Goal: Task Accomplishment & Management: Manage account settings

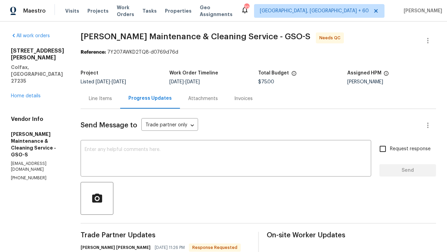
click at [110, 98] on div "Line Items" at bounding box center [100, 98] width 23 height 7
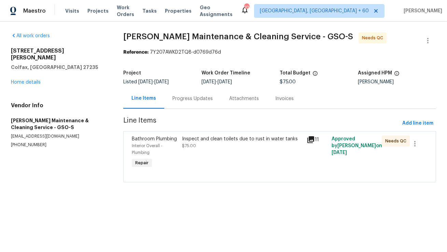
click at [198, 135] on div "Inspect and clean toilets due to rust in water tanks $75.00" at bounding box center [242, 153] width 125 height 38
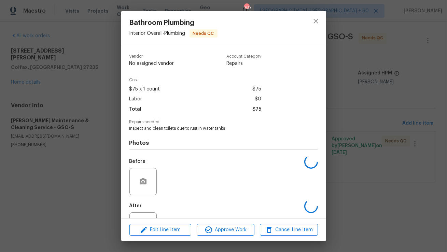
scroll to position [29, 0]
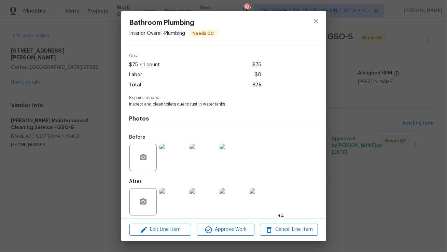
click at [172, 201] on img at bounding box center [172, 201] width 27 height 27
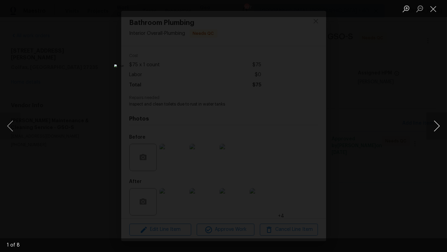
click at [440, 129] on button "Next image" at bounding box center [437, 125] width 20 height 27
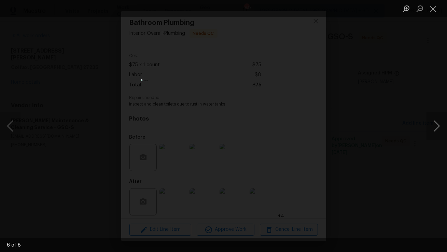
click at [440, 129] on button "Next image" at bounding box center [437, 125] width 20 height 27
click at [435, 11] on button "Close lightbox" at bounding box center [434, 9] width 14 height 12
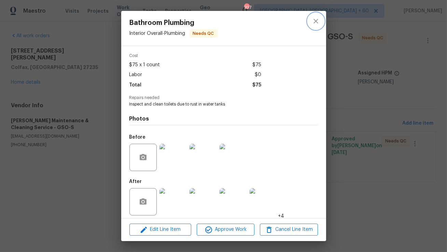
click at [319, 23] on icon "close" at bounding box center [316, 21] width 8 height 8
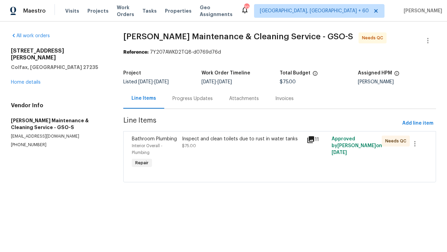
click at [39, 142] on p "[PHONE_NUMBER]" at bounding box center [59, 145] width 96 height 6
copy p "[PHONE_NUMBER]"
click at [199, 98] on div "Progress Updates" at bounding box center [192, 98] width 40 height 7
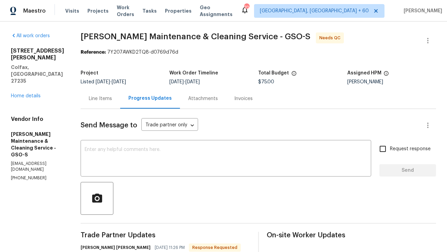
click at [25, 175] on p "[PHONE_NUMBER]" at bounding box center [37, 178] width 53 height 6
copy p "781"
click at [25, 175] on p "(336) 781-6283" at bounding box center [37, 178] width 53 height 6
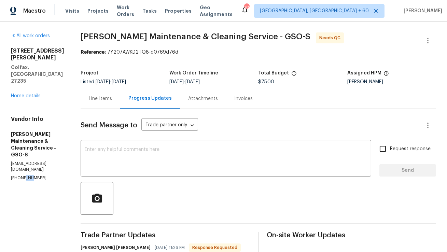
click at [25, 175] on p "(336) 781-6283" at bounding box center [37, 178] width 53 height 6
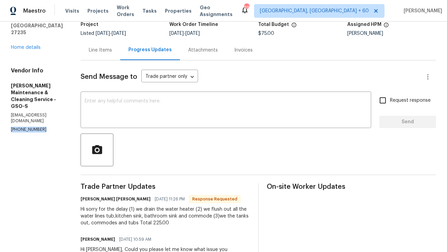
scroll to position [43, 0]
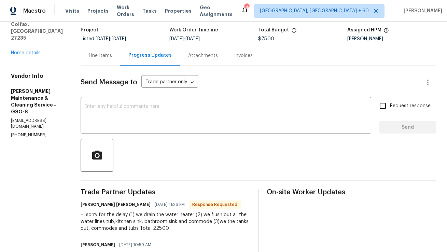
click at [118, 59] on div "Line Items" at bounding box center [101, 55] width 40 height 20
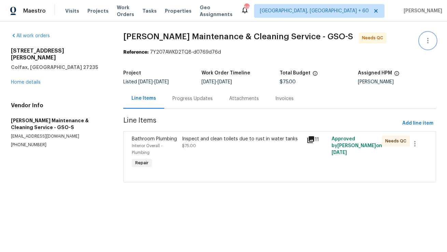
click at [428, 40] on icon "button" at bounding box center [428, 41] width 8 height 8
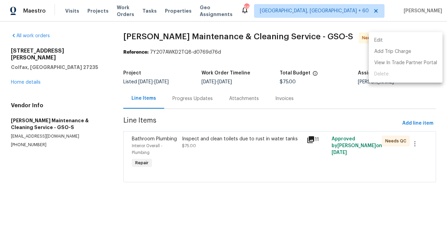
click at [419, 43] on li "Edit" at bounding box center [406, 40] width 74 height 11
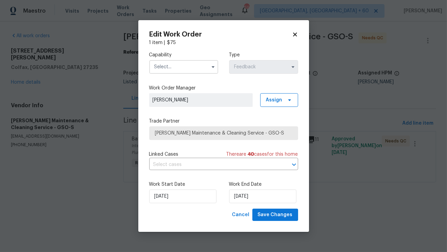
click at [293, 36] on icon at bounding box center [295, 34] width 6 height 6
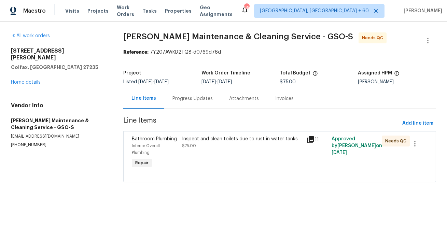
click at [186, 98] on div "Progress Updates" at bounding box center [192, 98] width 40 height 7
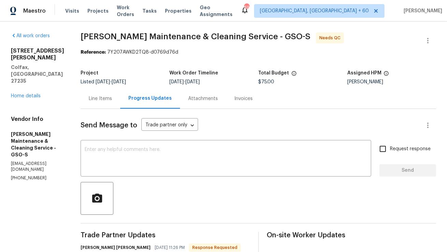
click at [112, 99] on div "Line Items" at bounding box center [100, 98] width 23 height 7
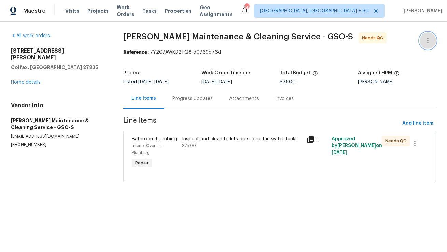
click at [430, 44] on icon "button" at bounding box center [428, 41] width 8 height 8
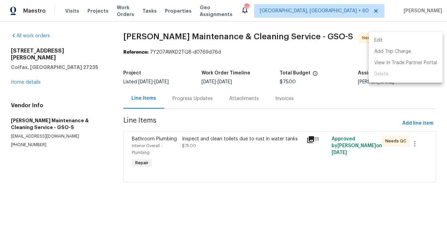
click at [420, 40] on li "Edit" at bounding box center [406, 40] width 74 height 11
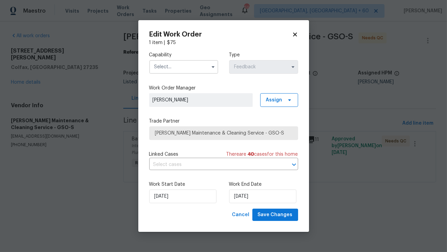
click at [198, 65] on input "text" at bounding box center [183, 67] width 69 height 14
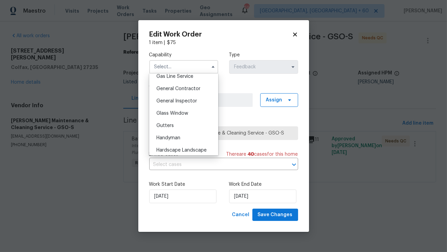
scroll to position [329, 0]
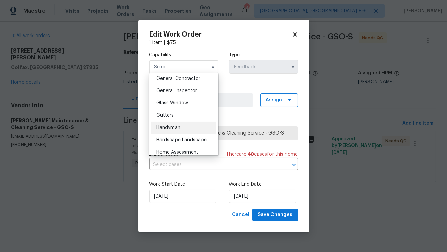
click at [186, 130] on div "Handyman" at bounding box center [184, 128] width 66 height 12
type input "Handyman"
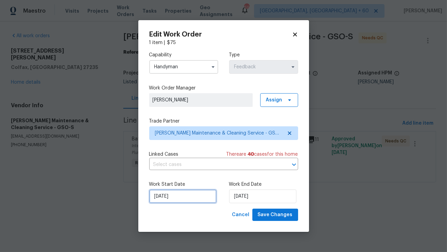
click at [175, 197] on input "27/08/2025" at bounding box center [182, 197] width 67 height 14
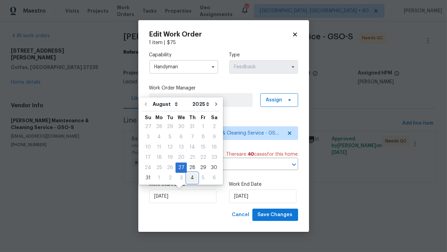
click at [188, 178] on div "4" at bounding box center [192, 178] width 11 height 10
type input "04/09/2025"
select select "8"
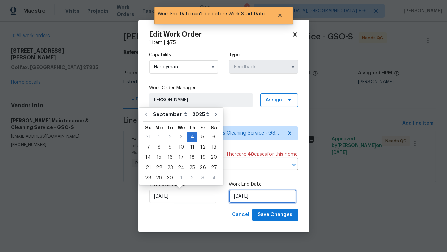
click at [238, 199] on input "04/09/2025" at bounding box center [262, 197] width 67 height 14
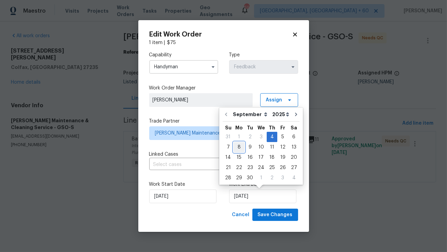
click at [235, 148] on div "8" at bounding box center [239, 147] width 11 height 10
type input "08/09/2025"
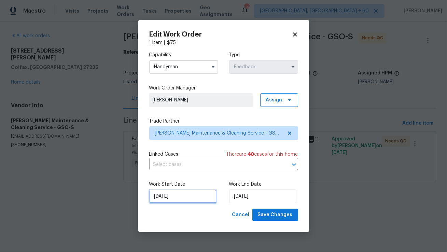
click at [196, 200] on input "04/09/2025" at bounding box center [182, 197] width 67 height 14
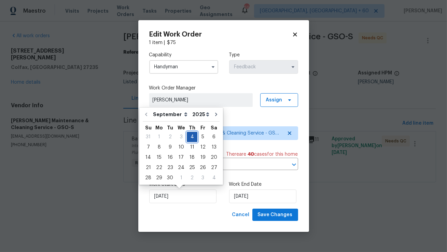
click at [192, 137] on div "4" at bounding box center [192, 137] width 11 height 10
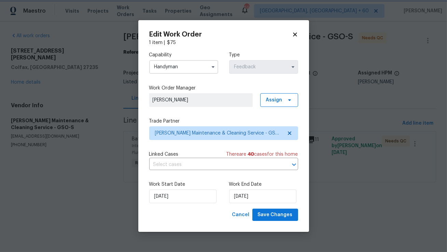
click at [204, 211] on div "Cancel Save Changes" at bounding box center [223, 215] width 149 height 13
click at [260, 217] on span "Save Changes" at bounding box center [275, 215] width 35 height 9
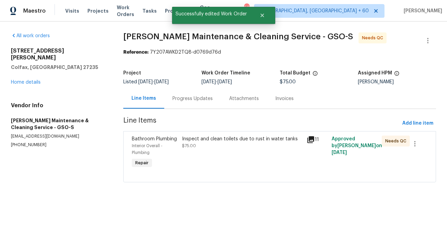
click at [195, 149] on div "Inspect and clean toilets due to rust in water tanks $75.00" at bounding box center [242, 143] width 121 height 14
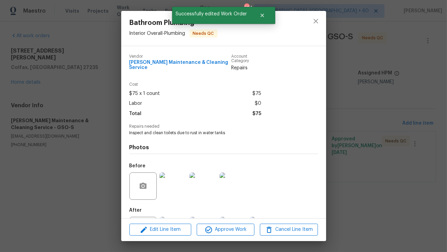
scroll to position [29, 0]
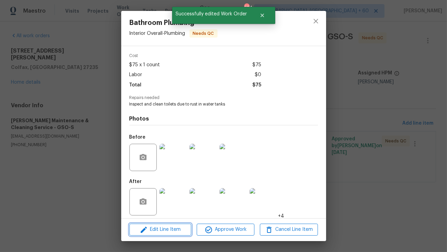
click at [166, 233] on span "Edit Line Item" at bounding box center [160, 229] width 58 height 9
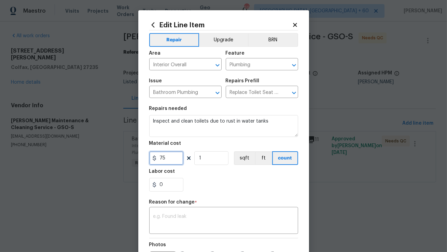
click at [170, 156] on input "75" at bounding box center [166, 158] width 34 height 14
type input "225"
click at [178, 212] on div "x ​" at bounding box center [223, 221] width 149 height 25
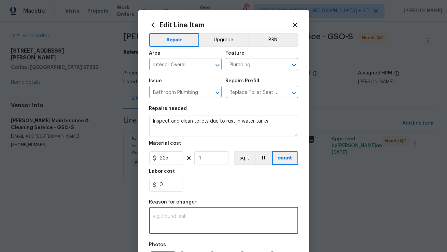
paste textarea "(AM) Updated per vendor’s final cost."
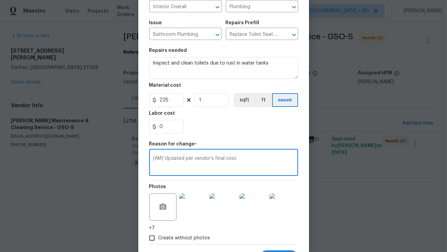
scroll to position [91, 0]
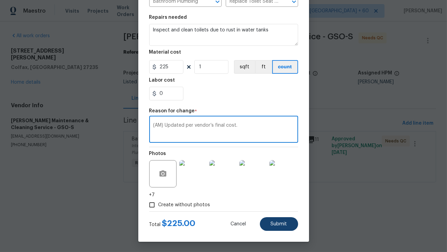
type textarea "(AM) Updated per vendor’s final cost."
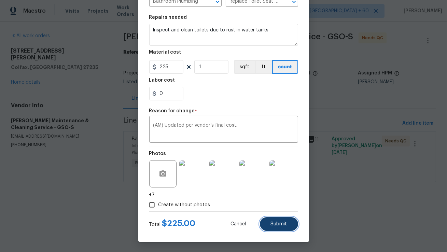
click at [279, 221] on button "Submit" at bounding box center [279, 224] width 38 height 14
type input "75"
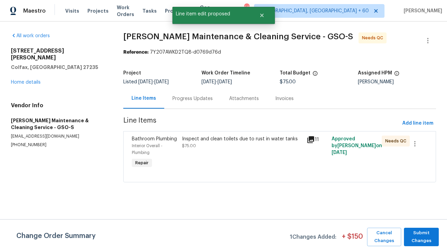
scroll to position [0, 0]
click at [419, 240] on span "Submit Changes" at bounding box center [421, 237] width 28 height 16
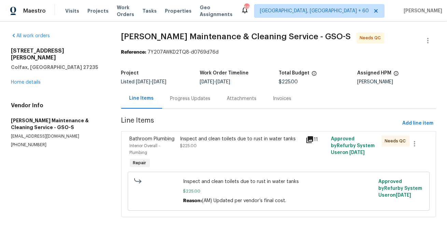
click at [184, 95] on div "Progress Updates" at bounding box center [190, 98] width 57 height 20
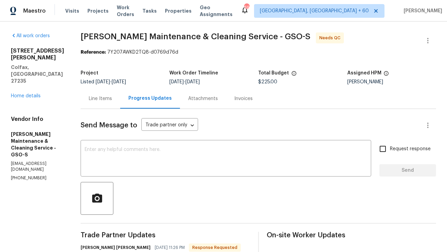
click at [112, 98] on div "Line Items" at bounding box center [100, 98] width 23 height 7
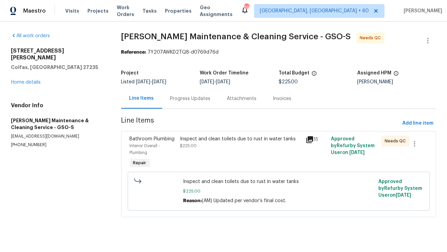
click at [217, 144] on div "Inspect and clean toilets due to rust in water tanks $225.00" at bounding box center [241, 143] width 122 height 14
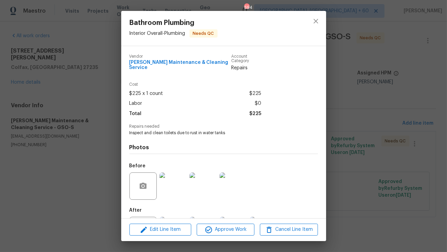
scroll to position [29, 0]
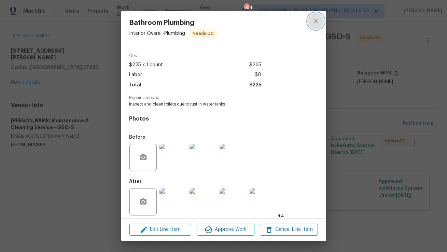
click at [318, 25] on icon "close" at bounding box center [316, 21] width 8 height 8
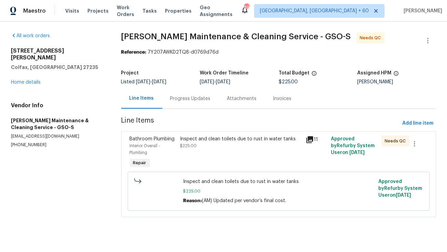
click at [428, 49] on div "Reference: 7Y207AWKD2TQ8-d0769d76d" at bounding box center [278, 52] width 315 height 7
click at [430, 40] on icon "button" at bounding box center [428, 41] width 8 height 8
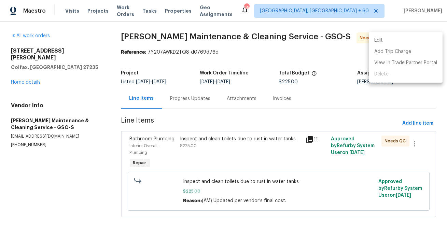
click at [380, 42] on li "Edit" at bounding box center [406, 40] width 74 height 11
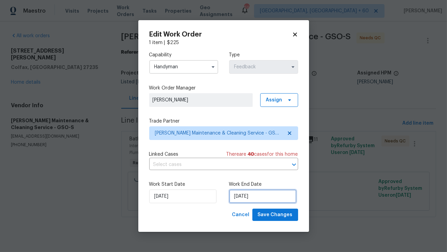
click at [238, 195] on input "08/09/2025" at bounding box center [262, 197] width 67 height 14
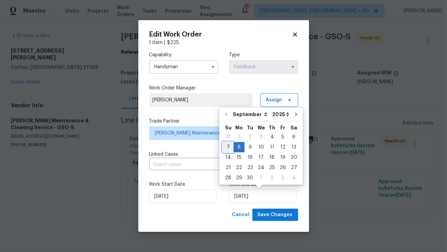
click at [229, 147] on div "7" at bounding box center [228, 147] width 11 height 10
type input "07/09/2025"
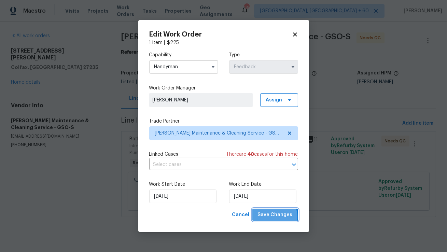
click at [275, 217] on span "Save Changes" at bounding box center [275, 215] width 35 height 9
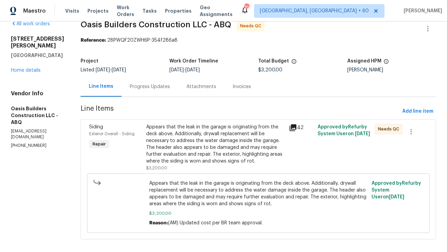
scroll to position [19, 0]
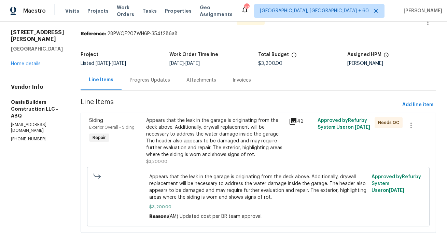
click at [137, 79] on div "Progress Updates" at bounding box center [150, 80] width 40 height 7
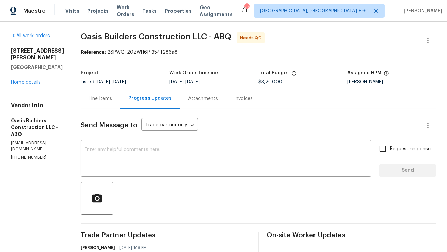
click at [106, 98] on div "Line Items" at bounding box center [100, 98] width 23 height 7
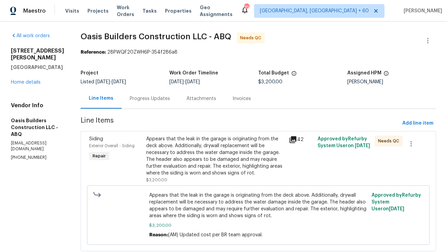
scroll to position [19, 0]
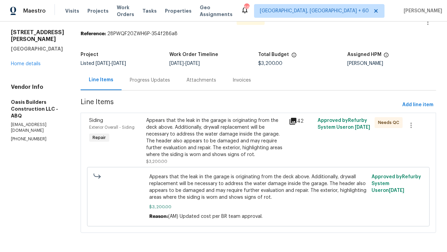
click at [150, 84] on div "Progress Updates" at bounding box center [150, 80] width 57 height 20
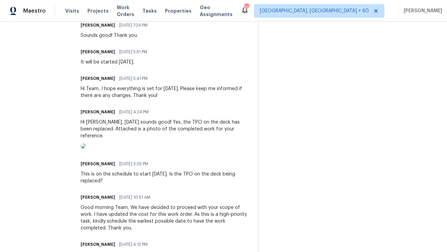
scroll to position [479, 0]
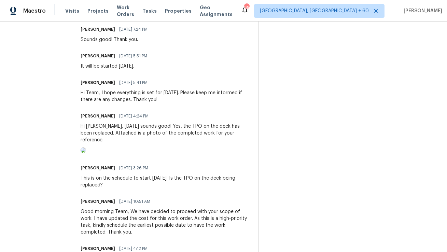
click at [86, 153] on img at bounding box center [83, 150] width 5 height 5
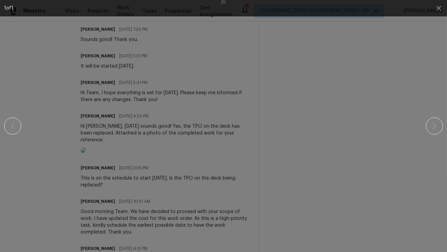
click at [372, 175] on div at bounding box center [223, 126] width 388 height 252
click at [425, 133] on div at bounding box center [223, 126] width 439 height 252
click at [439, 5] on icon "button" at bounding box center [439, 8] width 8 height 8
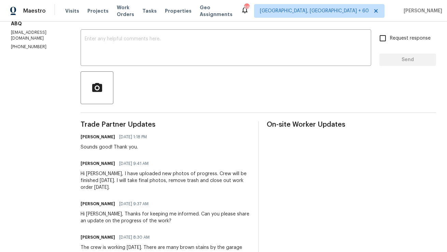
scroll to position [0, 0]
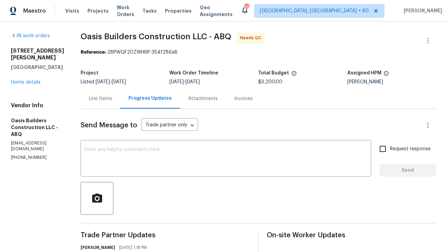
click at [106, 101] on div "Line Items" at bounding box center [100, 98] width 23 height 7
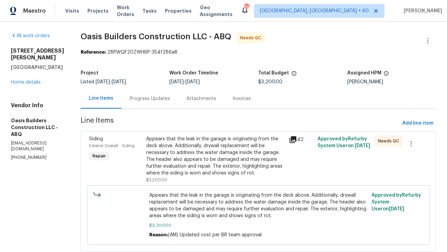
click at [227, 142] on div "Appears that the leak in the garage is originating from the deck above. Additio…" at bounding box center [215, 156] width 139 height 41
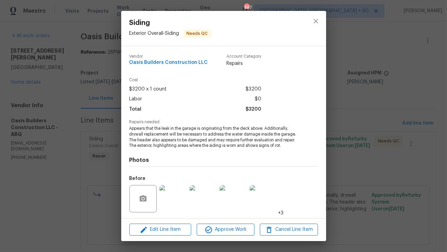
scroll to position [46, 0]
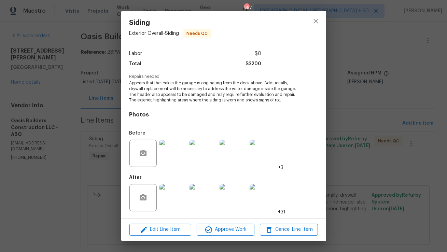
click at [172, 158] on img at bounding box center [172, 153] width 27 height 27
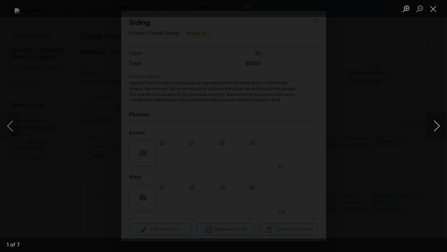
click at [439, 126] on button "Next image" at bounding box center [437, 125] width 20 height 27
click at [433, 12] on button "Close lightbox" at bounding box center [434, 9] width 14 height 12
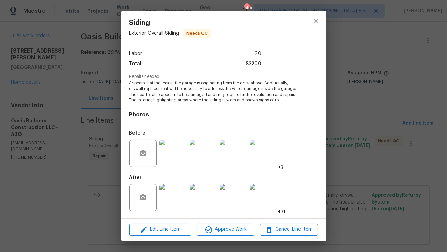
click at [169, 196] on img at bounding box center [172, 197] width 27 height 27
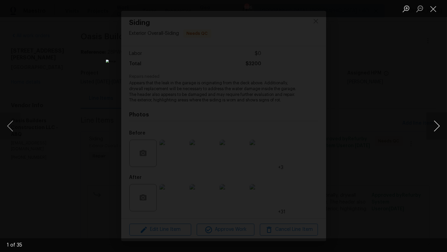
click at [437, 124] on button "Next image" at bounding box center [437, 125] width 20 height 27
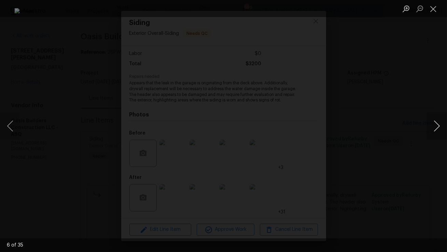
click at [437, 124] on button "Next image" at bounding box center [437, 125] width 20 height 27
click at [433, 125] on button "Next image" at bounding box center [437, 125] width 20 height 27
click at [436, 7] on button "Close lightbox" at bounding box center [434, 9] width 14 height 12
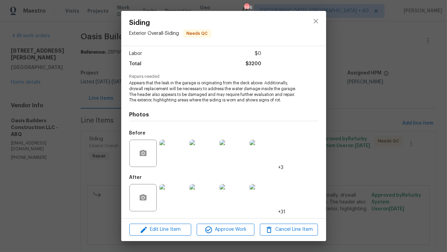
click at [268, 203] on img at bounding box center [263, 197] width 27 height 27
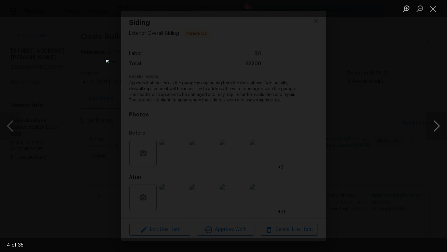
click at [434, 123] on button "Next image" at bounding box center [437, 125] width 20 height 27
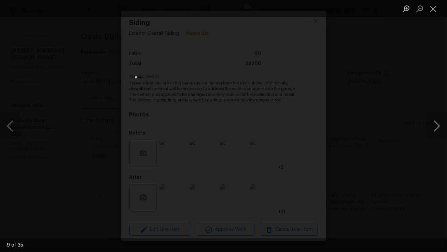
click at [434, 123] on button "Next image" at bounding box center [437, 125] width 20 height 27
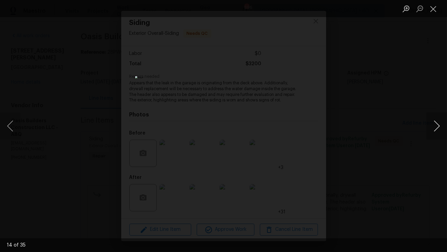
click at [434, 123] on button "Next image" at bounding box center [437, 125] width 20 height 27
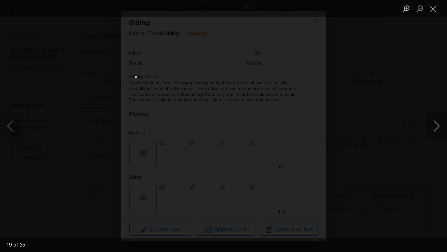
click at [434, 123] on button "Next image" at bounding box center [437, 125] width 20 height 27
click at [11, 124] on button "Previous image" at bounding box center [10, 125] width 20 height 27
click at [437, 127] on button "Next image" at bounding box center [437, 125] width 20 height 27
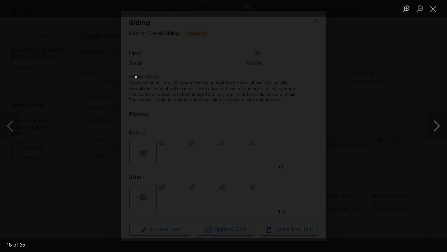
click at [437, 127] on button "Next image" at bounding box center [437, 125] width 20 height 27
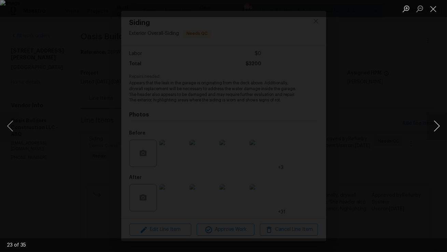
click at [437, 127] on button "Next image" at bounding box center [437, 125] width 20 height 27
click at [17, 129] on button "Previous image" at bounding box center [10, 125] width 20 height 27
click at [439, 125] on button "Next image" at bounding box center [437, 125] width 20 height 27
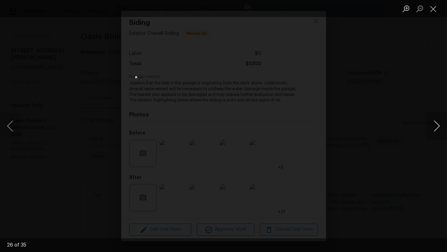
click at [439, 125] on button "Next image" at bounding box center [437, 125] width 20 height 27
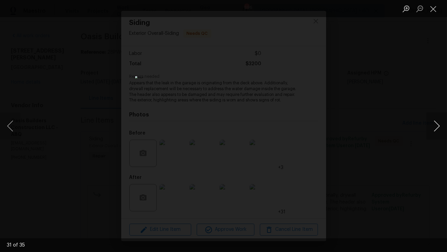
click at [439, 125] on button "Next image" at bounding box center [437, 125] width 20 height 27
click at [432, 9] on button "Close lightbox" at bounding box center [434, 9] width 14 height 12
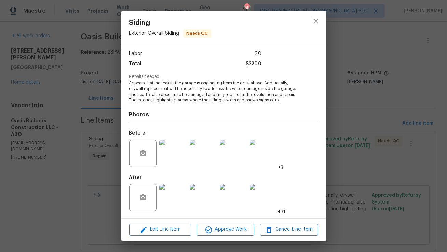
click at [182, 204] on img at bounding box center [172, 197] width 27 height 27
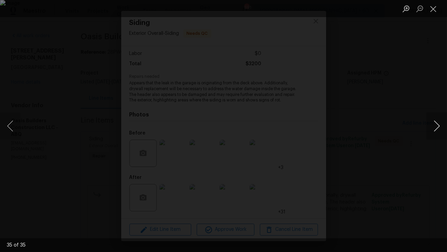
click at [435, 124] on button "Next image" at bounding box center [437, 125] width 20 height 27
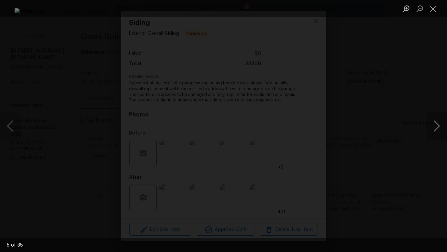
click at [435, 125] on button "Next image" at bounding box center [437, 125] width 20 height 27
click at [433, 124] on button "Next image" at bounding box center [437, 125] width 20 height 27
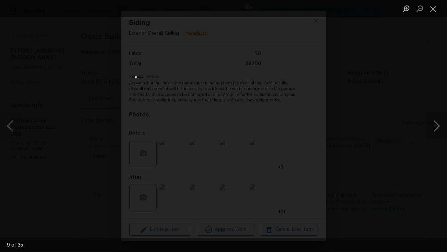
click at [433, 124] on button "Next image" at bounding box center [437, 125] width 20 height 27
click at [433, 125] on button "Next image" at bounding box center [437, 125] width 20 height 27
click at [434, 126] on button "Next image" at bounding box center [437, 125] width 20 height 27
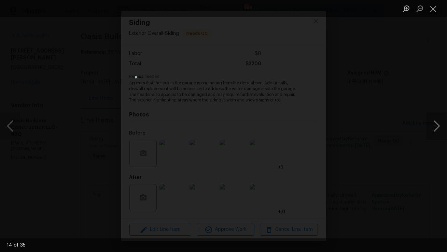
click at [434, 126] on button "Next image" at bounding box center [437, 125] width 20 height 27
click at [437, 13] on button "Close lightbox" at bounding box center [434, 9] width 14 height 12
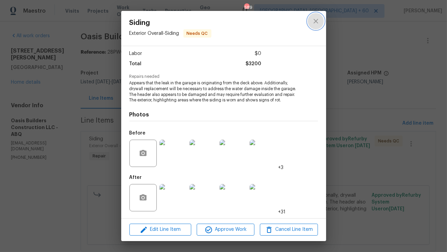
click at [315, 23] on icon "close" at bounding box center [316, 21] width 8 height 8
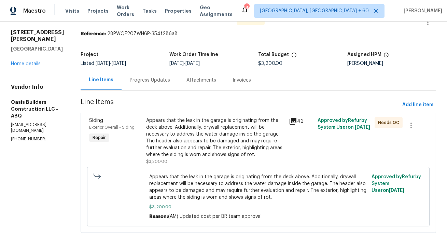
scroll to position [13, 0]
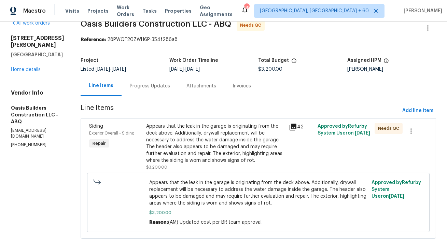
click at [142, 92] on div "Progress Updates" at bounding box center [150, 86] width 57 height 20
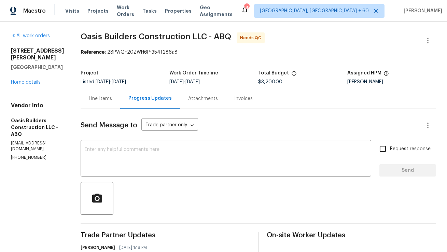
click at [107, 103] on div "Line Items" at bounding box center [101, 98] width 40 height 20
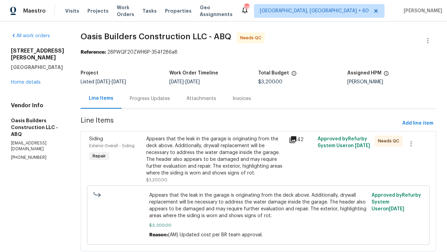
click at [176, 167] on div "Appears that the leak in the garage is originating from the deck above. Additio…" at bounding box center [215, 156] width 139 height 41
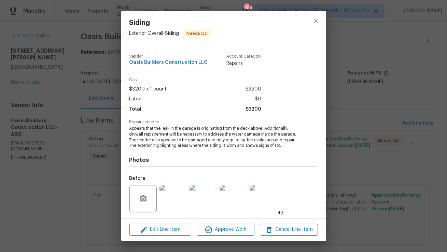
scroll to position [46, 0]
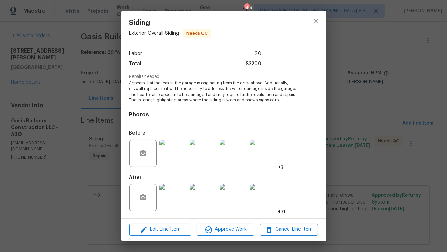
click at [171, 162] on img at bounding box center [172, 153] width 27 height 27
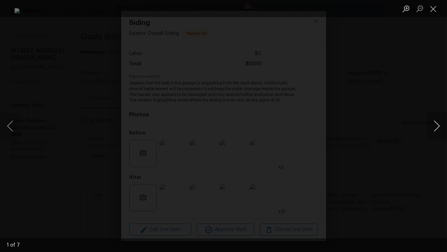
click at [440, 130] on button "Next image" at bounding box center [437, 125] width 20 height 27
click at [445, 133] on button "Next image" at bounding box center [437, 125] width 20 height 27
click at [432, 7] on button "Close lightbox" at bounding box center [434, 9] width 14 height 12
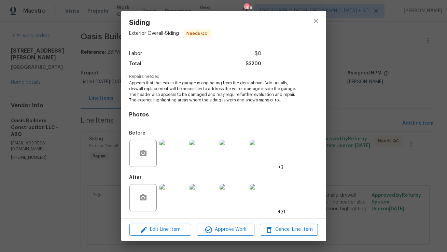
click at [179, 203] on img at bounding box center [172, 197] width 27 height 27
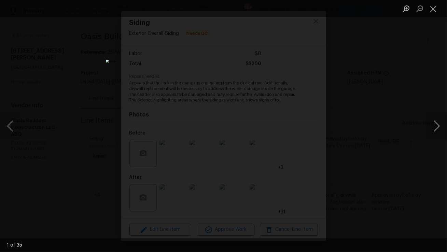
click at [437, 125] on button "Next image" at bounding box center [437, 125] width 20 height 27
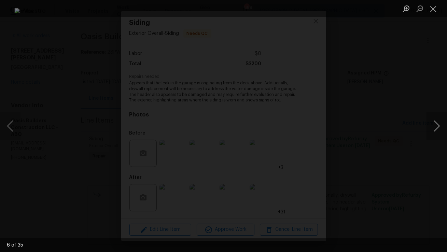
click at [437, 125] on button "Next image" at bounding box center [437, 125] width 20 height 27
click at [437, 126] on button "Next image" at bounding box center [437, 125] width 20 height 27
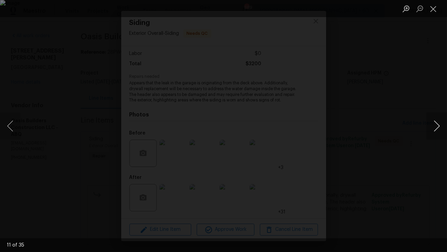
click at [437, 126] on button "Next image" at bounding box center [437, 125] width 20 height 27
click at [435, 127] on button "Next image" at bounding box center [437, 125] width 20 height 27
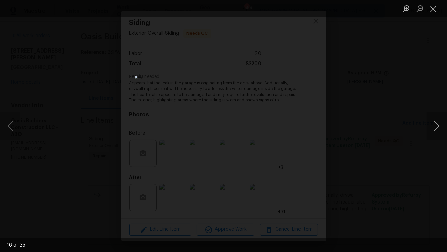
click at [435, 127] on button "Next image" at bounding box center [437, 125] width 20 height 27
click at [255, 118] on img "Lightbox" at bounding box center [223, 126] width 177 height 100
click at [434, 124] on button "Next image" at bounding box center [437, 125] width 20 height 27
click at [432, 124] on button "Next image" at bounding box center [437, 125] width 20 height 27
click at [434, 7] on button "Close lightbox" at bounding box center [434, 9] width 14 height 12
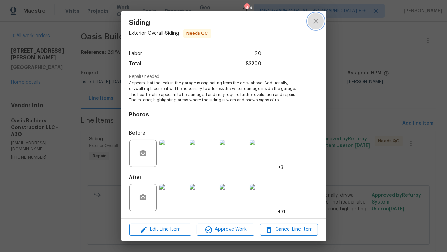
click at [313, 20] on icon "close" at bounding box center [316, 21] width 8 height 8
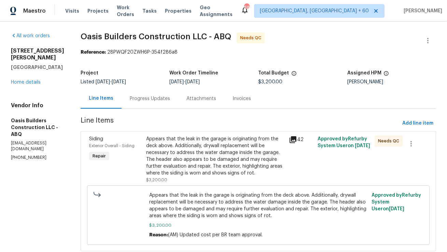
click at [161, 103] on div "Progress Updates" at bounding box center [150, 98] width 57 height 20
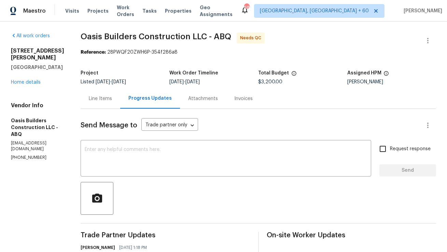
click at [209, 100] on div "Attachments" at bounding box center [203, 98] width 30 height 7
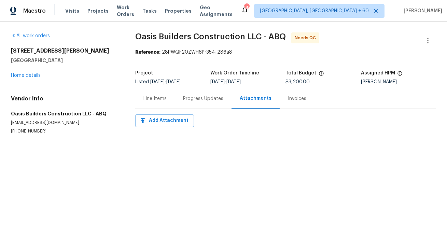
click at [191, 101] on div "Progress Updates" at bounding box center [203, 98] width 40 height 7
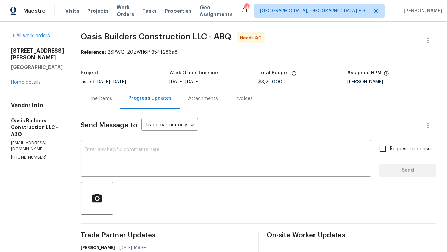
click at [97, 105] on div "Line Items" at bounding box center [101, 98] width 40 height 20
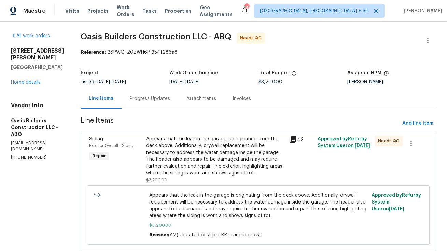
scroll to position [19, 0]
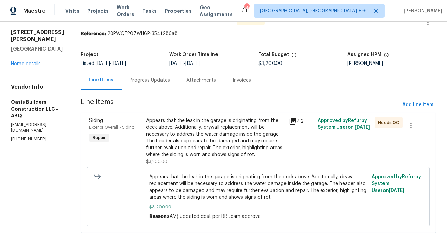
click at [200, 145] on div "Appears that the leak in the garage is originating from the deck above. Additio…" at bounding box center [215, 137] width 139 height 41
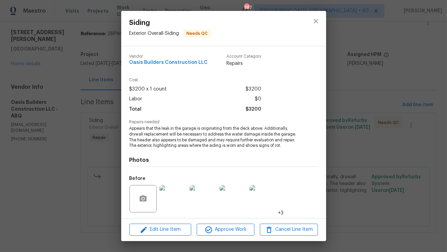
scroll to position [46, 0]
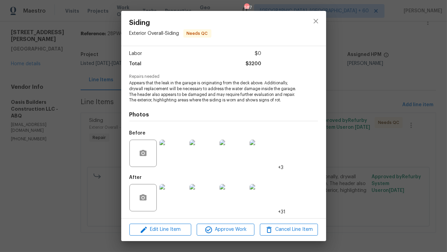
click at [173, 206] on img at bounding box center [172, 197] width 27 height 27
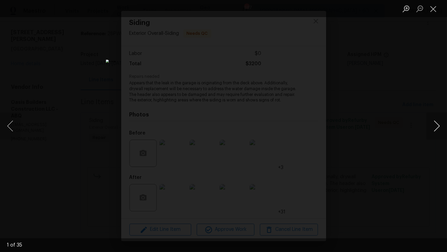
click at [440, 130] on button "Next image" at bounding box center [437, 125] width 20 height 27
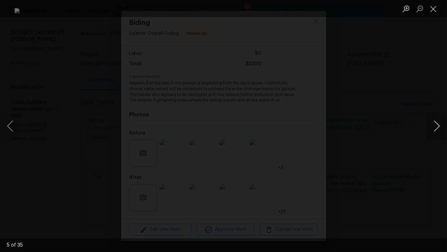
click at [440, 130] on button "Next image" at bounding box center [437, 125] width 20 height 27
click at [440, 131] on button "Next image" at bounding box center [437, 125] width 20 height 27
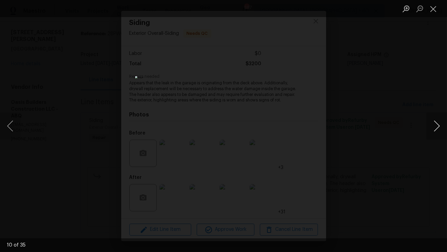
click at [440, 131] on button "Next image" at bounding box center [437, 125] width 20 height 27
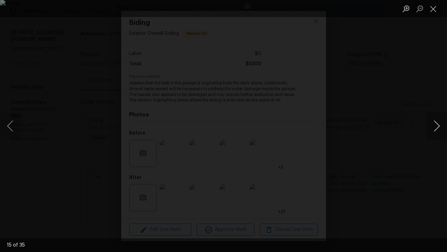
click at [440, 131] on button "Next image" at bounding box center [437, 125] width 20 height 27
click at [13, 123] on button "Previous image" at bounding box center [10, 125] width 20 height 27
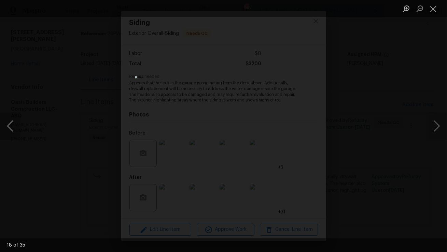
click at [13, 123] on button "Previous image" at bounding box center [10, 125] width 20 height 27
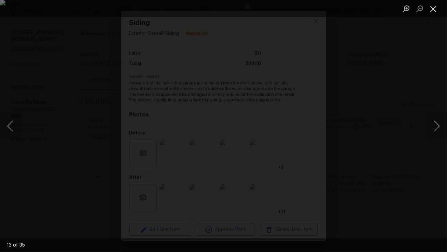
click at [435, 8] on button "Close lightbox" at bounding box center [434, 9] width 14 height 12
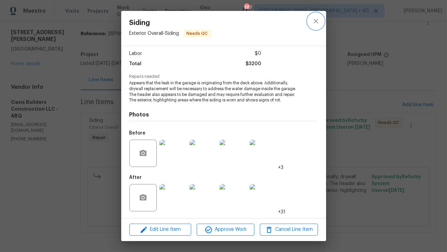
click at [316, 25] on icon "close" at bounding box center [316, 21] width 8 height 8
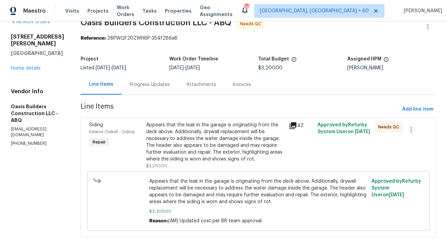
scroll to position [18, 0]
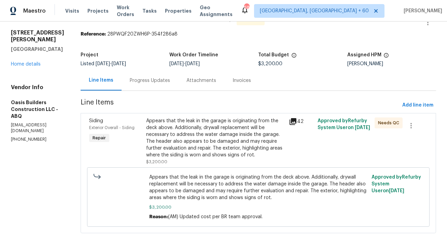
click at [166, 82] on div "Progress Updates" at bounding box center [150, 80] width 40 height 7
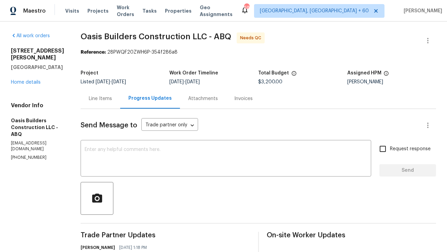
click at [105, 102] on div "Line Items" at bounding box center [101, 98] width 40 height 20
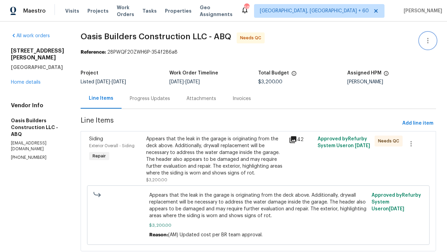
click at [430, 39] on icon "button" at bounding box center [428, 41] width 8 height 8
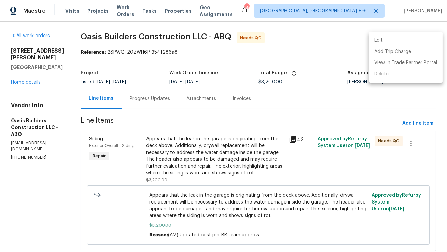
click at [418, 39] on li "Edit" at bounding box center [406, 40] width 74 height 11
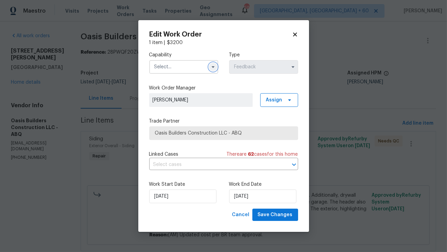
click at [212, 67] on icon "button" at bounding box center [212, 66] width 5 height 5
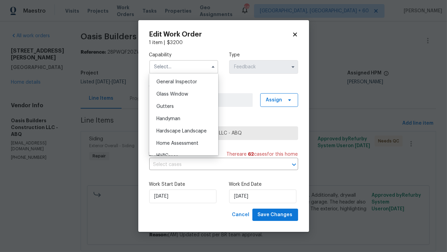
scroll to position [340, 0]
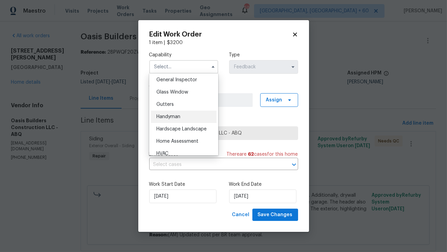
click at [178, 115] on span "Handyman" at bounding box center [168, 116] width 24 height 5
type input "Handyman"
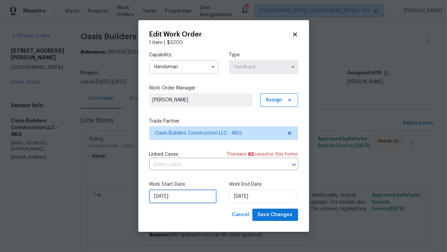
click at [172, 195] on input "19/08/2025" at bounding box center [182, 197] width 67 height 14
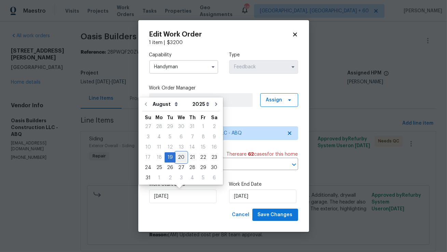
click at [180, 159] on div "20" at bounding box center [181, 158] width 11 height 10
type input "20/08/2025"
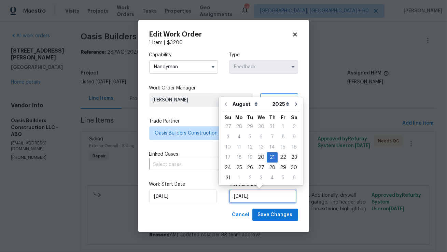
click at [244, 197] on input "21/08/2025" at bounding box center [262, 197] width 67 height 14
click at [289, 178] on div "6" at bounding box center [294, 178] width 11 height 10
type input "06/09/2025"
select select "8"
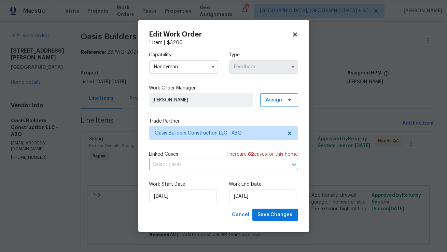
click at [214, 190] on div "20/08/2025" at bounding box center [183, 197] width 69 height 14
click at [269, 218] on span "Save Changes" at bounding box center [275, 215] width 35 height 9
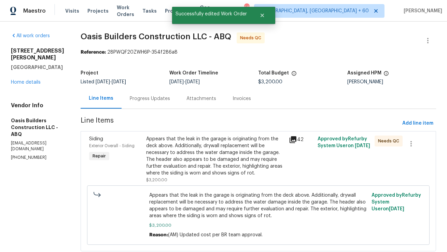
click at [151, 98] on div "Progress Updates" at bounding box center [150, 98] width 40 height 7
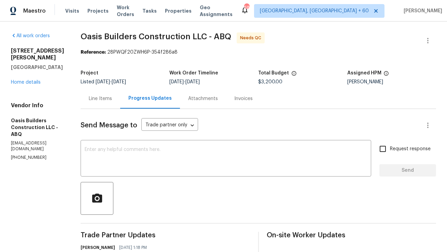
click at [109, 106] on div "Line Items" at bounding box center [101, 98] width 40 height 20
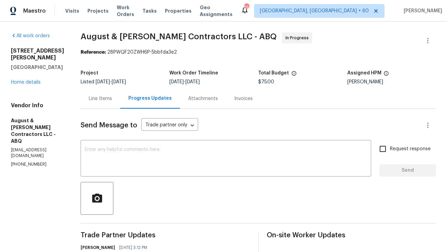
click at [98, 96] on div "Line Items" at bounding box center [100, 98] width 23 height 7
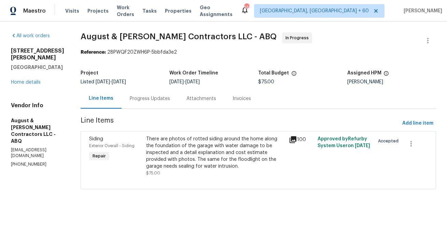
click at [152, 101] on div "Progress Updates" at bounding box center [150, 98] width 40 height 7
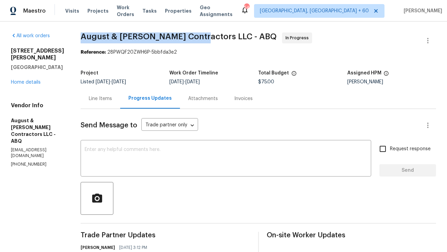
copy span "August & Suttles Contractors"
drag, startPoint x: 83, startPoint y: 36, endPoint x: 194, endPoint y: 34, distance: 111.3
click at [194, 34] on span "August & Suttles Contractors LLC - ABQ" at bounding box center [179, 36] width 196 height 8
click at [153, 42] on span "August & Suttles Contractors LLC - ABQ In Progress" at bounding box center [250, 40] width 339 height 16
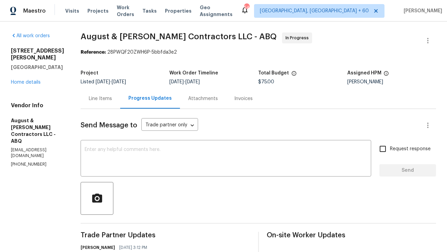
click at [168, 37] on span "August & Suttles Contractors LLC - ABQ" at bounding box center [179, 36] width 196 height 8
click at [186, 40] on span "August & Suttles Contractors LLC - ABQ" at bounding box center [179, 36] width 196 height 8
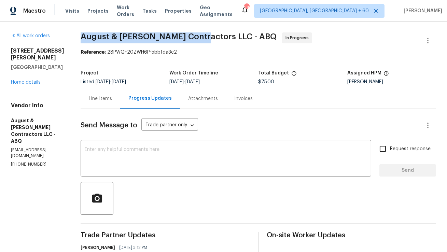
copy span "August & Suttles Contractors"
drag, startPoint x: 195, startPoint y: 38, endPoint x: 84, endPoint y: 37, distance: 111.0
click at [84, 37] on span "August & Suttles Contractors LLC - ABQ" at bounding box center [179, 36] width 196 height 8
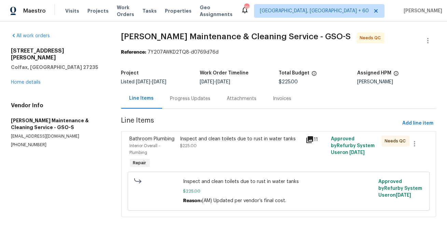
click at [253, 147] on div "Inspect and clean toilets due to rust in water tanks $225.00" at bounding box center [241, 143] width 122 height 14
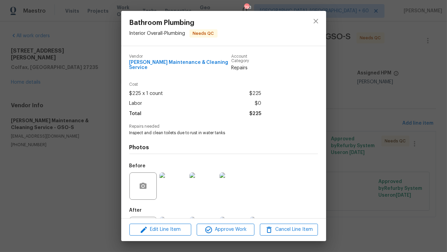
scroll to position [29, 0]
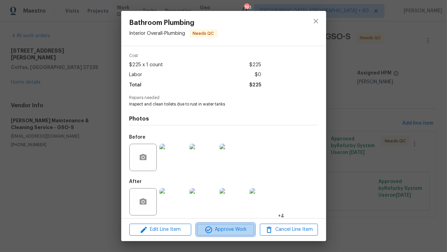
click at [225, 234] on span "Approve Work" at bounding box center [226, 229] width 54 height 9
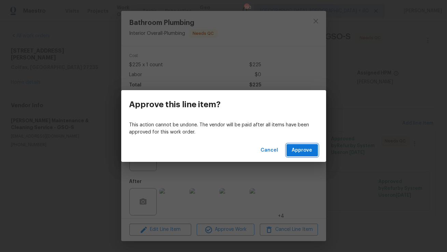
click at [297, 149] on span "Approve" at bounding box center [302, 150] width 20 height 9
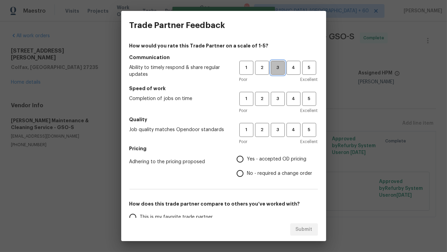
click at [274, 72] on button "3" at bounding box center [278, 68] width 14 height 14
click at [276, 103] on button "3" at bounding box center [278, 99] width 14 height 14
click at [276, 128] on span "3" at bounding box center [278, 130] width 13 height 8
click at [239, 159] on input "Yes - accepted OD pricing" at bounding box center [240, 159] width 14 height 14
radio input "true"
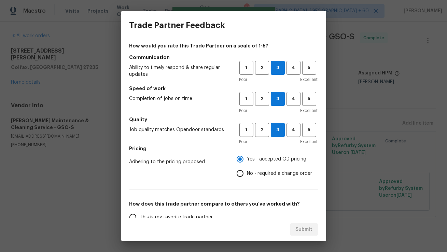
scroll to position [95, 0]
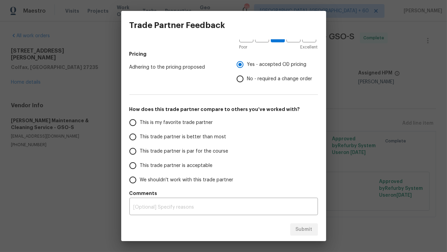
click at [131, 137] on input "This trade partner is better than most" at bounding box center [133, 137] width 14 height 14
click at [309, 230] on span "Submit" at bounding box center [304, 229] width 17 height 9
radio input "true"
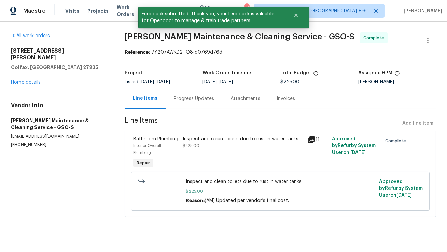
click at [185, 103] on div "Progress Updates" at bounding box center [194, 98] width 57 height 20
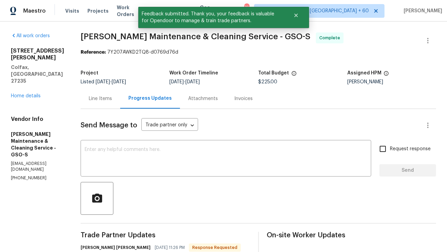
click at [110, 91] on div "Line Items" at bounding box center [101, 98] width 40 height 20
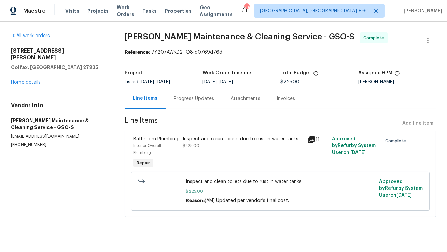
click at [177, 97] on div "Progress Updates" at bounding box center [194, 98] width 40 height 7
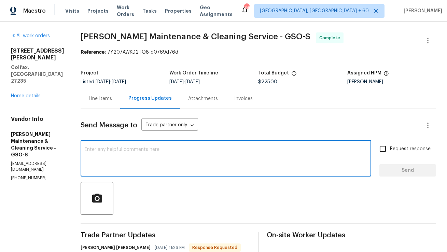
click at [208, 166] on textarea at bounding box center [226, 159] width 282 height 24
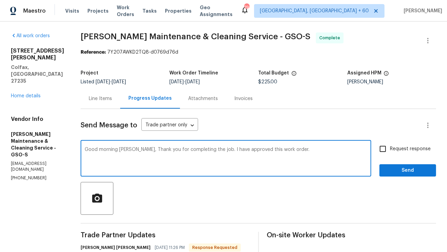
type textarea "Good morning Simpson, Thank you for completing the job. I have approved this wo…"
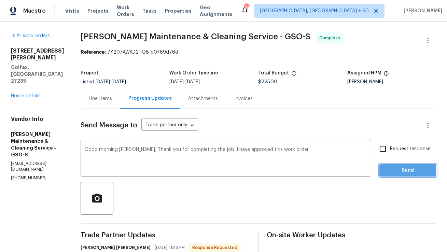
click at [398, 170] on span "Send" at bounding box center [408, 170] width 46 height 9
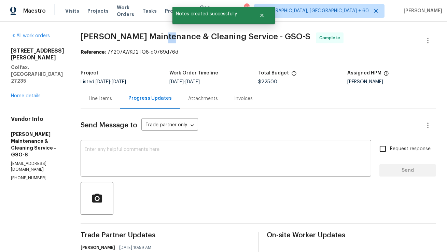
drag, startPoint x: 136, startPoint y: 34, endPoint x: 162, endPoint y: 37, distance: 25.7
click at [162, 37] on span "Baker's Maintenance & Cleaning Service - GSO-S" at bounding box center [196, 36] width 230 height 8
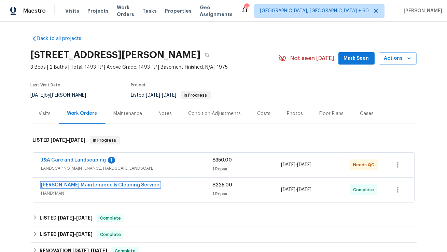
click at [116, 186] on link "[PERSON_NAME] Maintenance & Cleaning Service" at bounding box center [100, 185] width 119 height 5
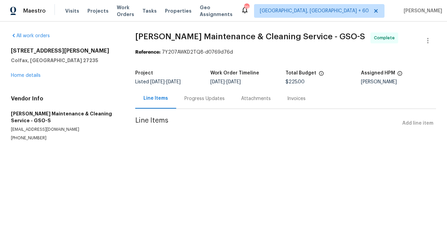
click at [192, 98] on div "Progress Updates" at bounding box center [204, 98] width 40 height 7
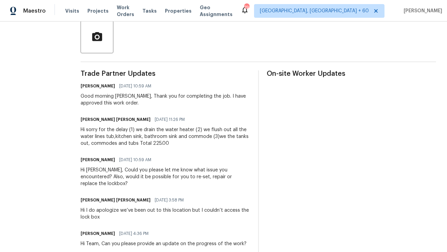
scroll to position [164, 0]
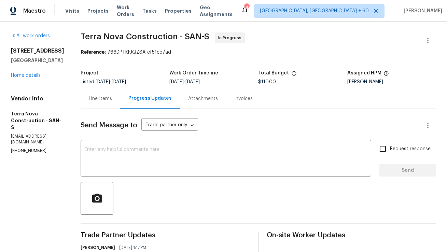
click at [119, 105] on div "Line Items" at bounding box center [101, 98] width 40 height 20
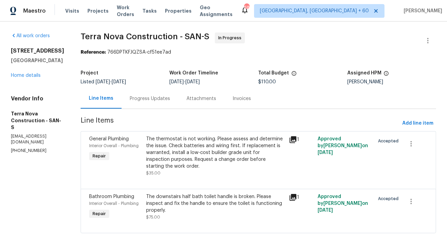
click at [177, 103] on div "Progress Updates" at bounding box center [150, 98] width 57 height 20
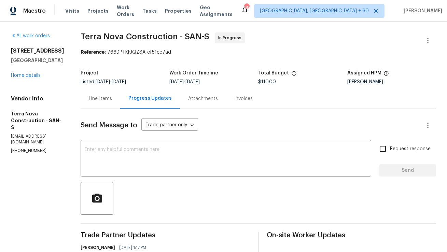
click at [32, 148] on p "[PHONE_NUMBER]" at bounding box center [37, 151] width 53 height 6
copy p "[PHONE_NUMBER]"
click at [128, 159] on textarea at bounding box center [226, 159] width 282 height 24
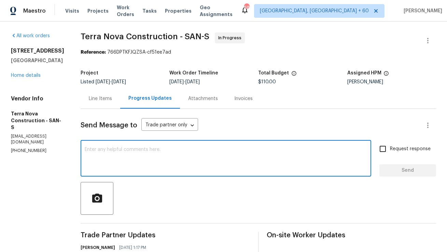
scroll to position [65, 0]
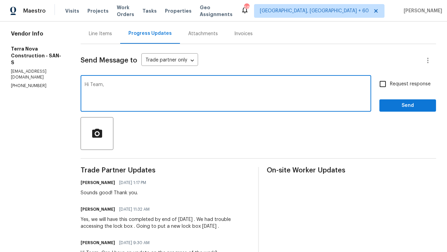
drag, startPoint x: 108, startPoint y: 85, endPoint x: 93, endPoint y: 85, distance: 14.7
click at [165, 87] on textarea "Good morning Team," at bounding box center [226, 94] width 282 height 24
drag, startPoint x: 151, startPoint y: 84, endPoint x: 315, endPoint y: 85, distance: 163.2
click at [315, 85] on textarea "Good morning Team, I would like to know if the job is completed or not?" at bounding box center [226, 94] width 282 height 24
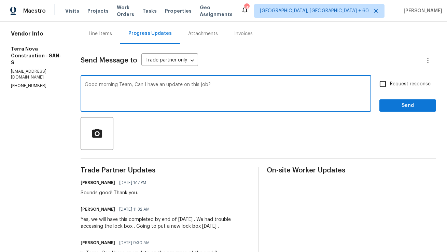
click at [283, 99] on textarea "Good morning Team, Can I have an update on this job?" at bounding box center [226, 94] width 282 height 24
type textarea "Good morning Team, Can I have an update on this job?"
click at [383, 82] on input "Request response" at bounding box center [383, 84] width 14 height 14
checkbox input "true"
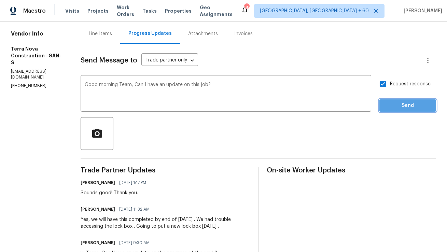
click at [391, 105] on span "Send" at bounding box center [408, 105] width 46 height 9
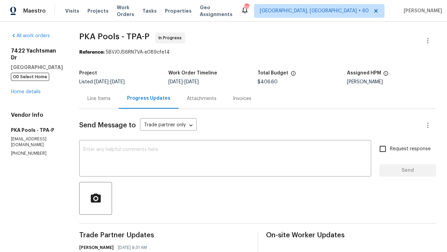
click at [86, 95] on div "Line Items" at bounding box center [99, 98] width 40 height 20
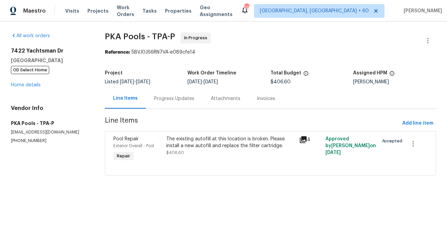
click at [182, 99] on div "Progress Updates" at bounding box center [174, 98] width 40 height 7
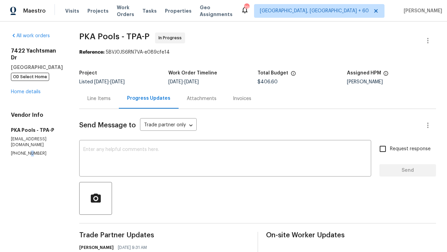
click at [27, 156] on p "[PHONE_NUMBER]" at bounding box center [37, 154] width 52 height 6
click at [96, 99] on div "Line Items" at bounding box center [98, 98] width 23 height 7
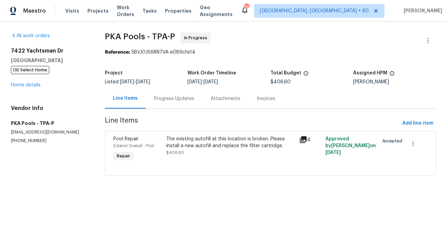
click at [172, 98] on div "Progress Updates" at bounding box center [174, 98] width 40 height 7
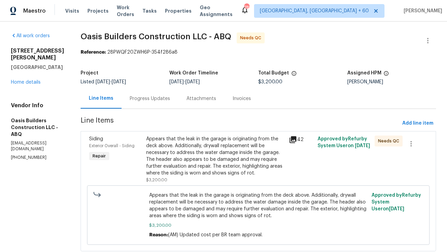
click at [166, 156] on div "Appears that the leak in the garage is originating from the deck above. Additio…" at bounding box center [215, 156] width 139 height 41
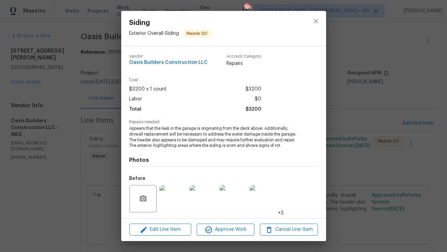
scroll to position [46, 0]
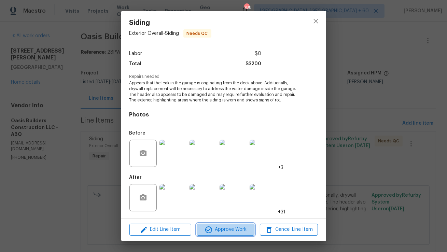
click at [219, 229] on span "Approve Work" at bounding box center [226, 229] width 54 height 9
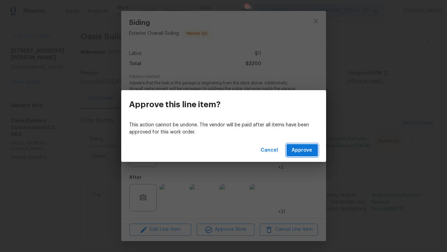
click at [298, 150] on span "Approve" at bounding box center [302, 150] width 20 height 9
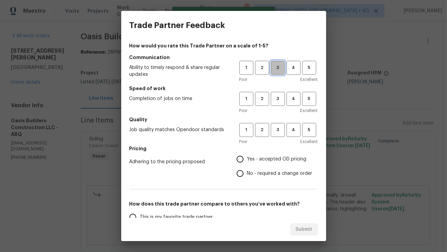
click at [278, 67] on span "3" at bounding box center [278, 68] width 13 height 8
click at [276, 100] on span "3" at bounding box center [278, 99] width 13 height 8
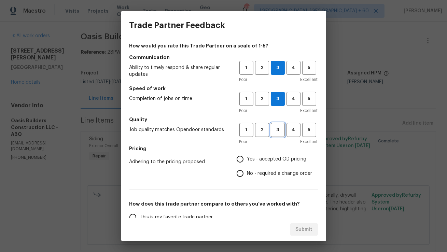
click at [274, 134] on button "3" at bounding box center [278, 130] width 14 height 14
click at [237, 174] on input "No - required a change order" at bounding box center [240, 173] width 14 height 14
radio input "true"
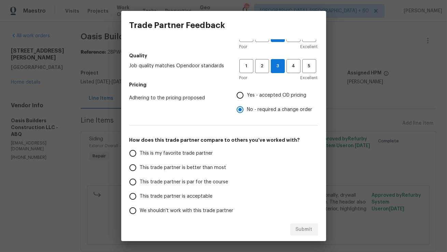
scroll to position [85, 0]
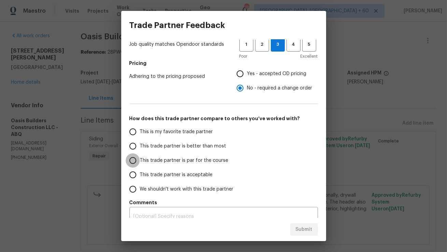
click at [133, 165] on input "This trade partner is par for the course" at bounding box center [133, 160] width 14 height 14
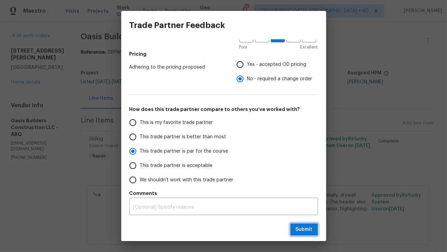
click at [298, 231] on span "Submit" at bounding box center [304, 229] width 17 height 9
radio input "true"
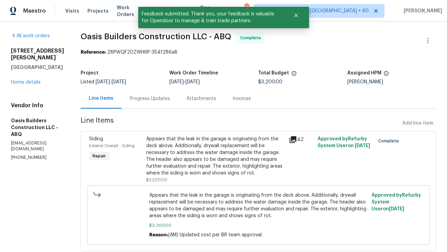
click at [160, 99] on div "Progress Updates" at bounding box center [150, 98] width 40 height 7
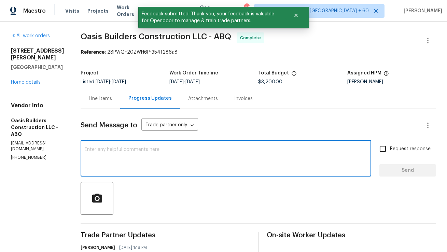
click at [200, 162] on textarea at bounding box center [226, 159] width 282 height 24
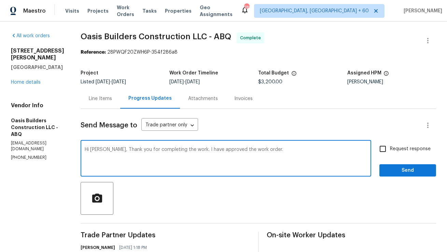
type textarea "Hi [PERSON_NAME], Thank you for completing the work. I have approved the work o…"
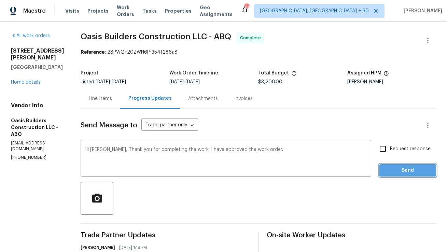
click at [386, 167] on span "Send" at bounding box center [408, 170] width 46 height 9
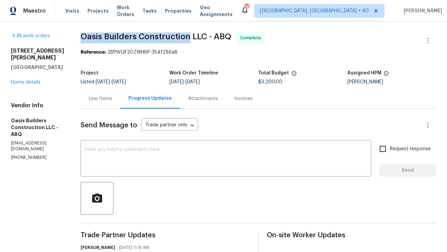
copy span "Oasis Builders Construction"
drag, startPoint x: 81, startPoint y: 34, endPoint x: 188, endPoint y: 35, distance: 106.9
click at [188, 35] on span "Oasis Builders Construction LLC - ABQ" at bounding box center [156, 36] width 151 height 8
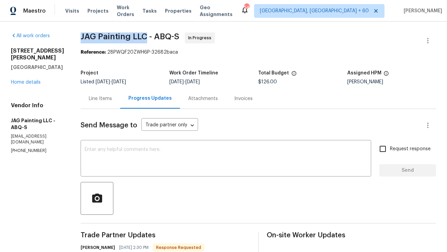
copy span "JAG Painting LLC"
drag, startPoint x: 147, startPoint y: 37, endPoint x: 82, endPoint y: 38, distance: 65.6
click at [82, 38] on span "JAG Painting LLC - ABQ-S" at bounding box center [130, 36] width 99 height 8
click at [113, 43] on span "JAG Painting LLC - ABQ-S In Progress" at bounding box center [250, 40] width 339 height 16
copy span "JAG Painting LLC"
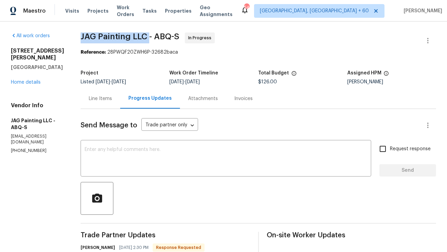
drag, startPoint x: 147, startPoint y: 39, endPoint x: 77, endPoint y: 36, distance: 70.5
